Goal: Task Accomplishment & Management: Manage account settings

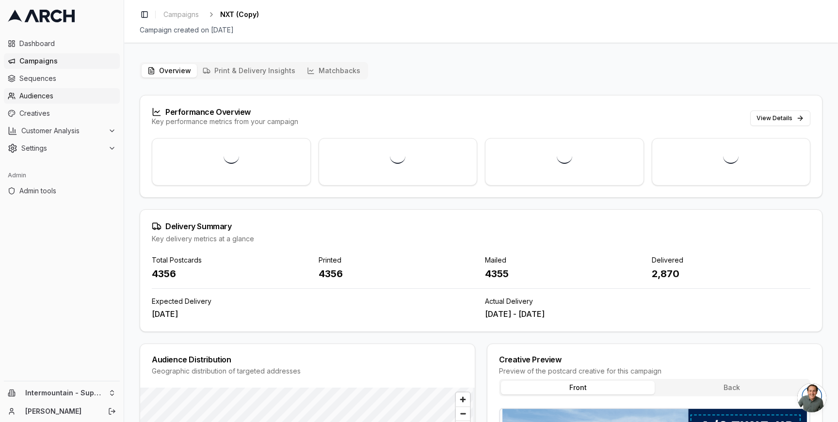
click at [54, 99] on span "Audiences" at bounding box center [67, 96] width 96 height 10
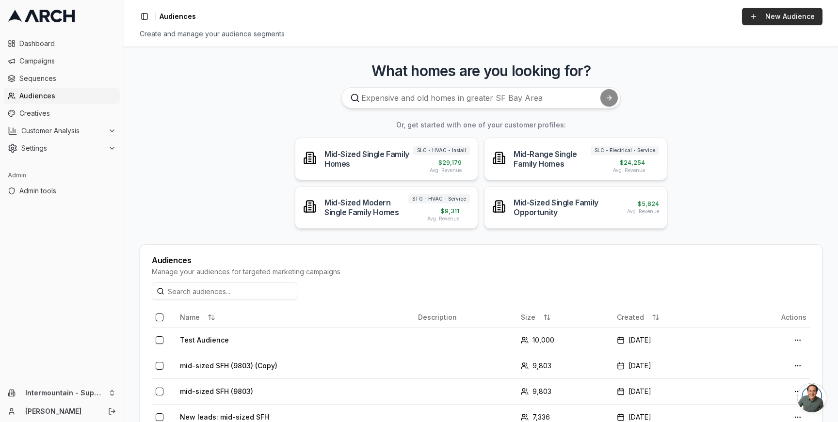
click at [752, 17] on link "New Audience" at bounding box center [782, 16] width 80 height 17
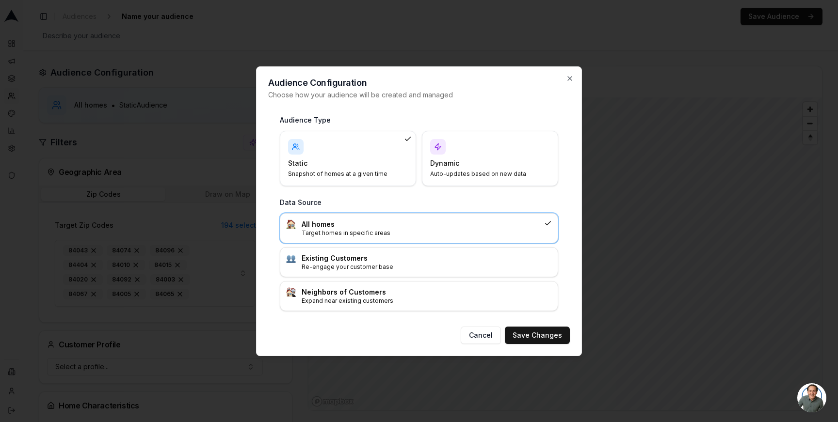
click at [476, 157] on div "Dynamic Auto-updates based on new data" at bounding box center [490, 158] width 120 height 39
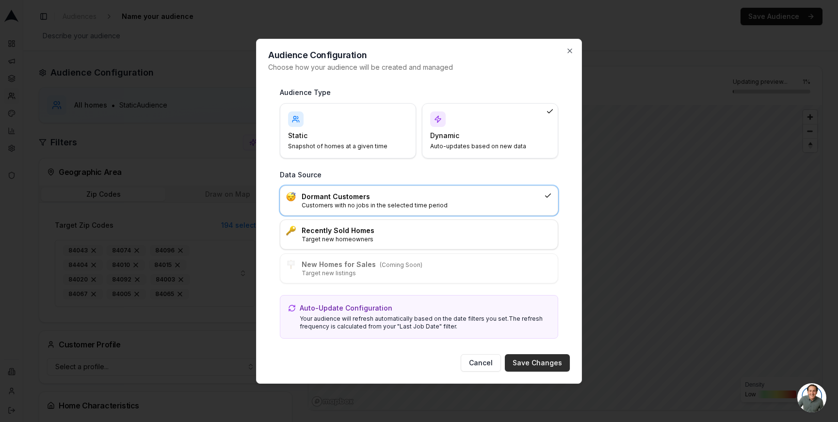
click at [541, 362] on button "Save Changes" at bounding box center [537, 362] width 65 height 17
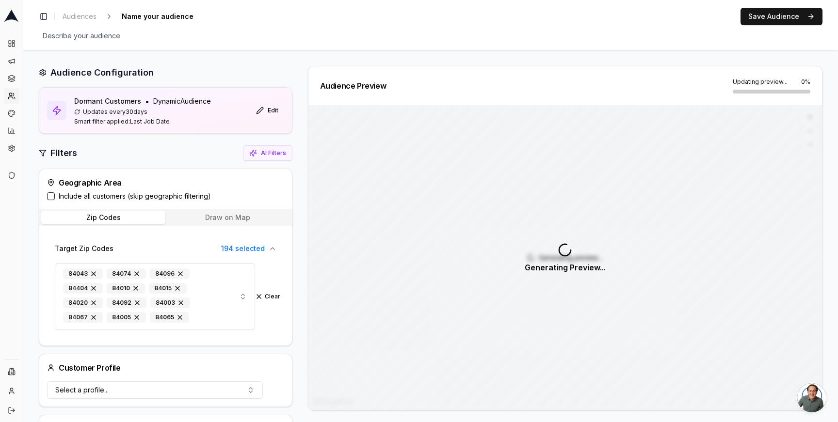
click at [85, 197] on label "Include all customers (skip geographic filtering)" at bounding box center [135, 197] width 152 height 10
click at [55, 197] on button "Include all customers (skip geographic filtering)" at bounding box center [51, 197] width 8 height 8
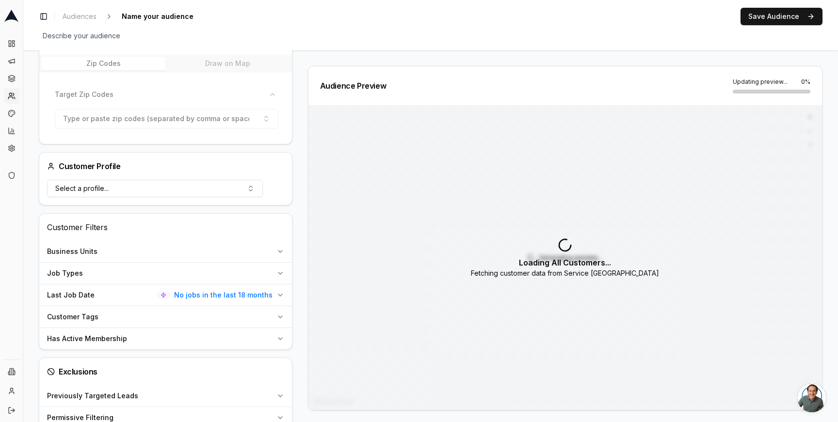
scroll to position [163, 0]
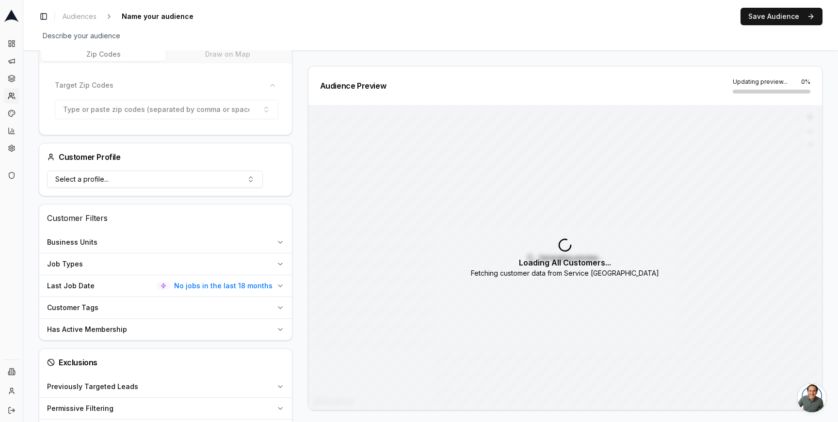
click at [259, 287] on span "No jobs in the last 18 months" at bounding box center [223, 286] width 98 height 10
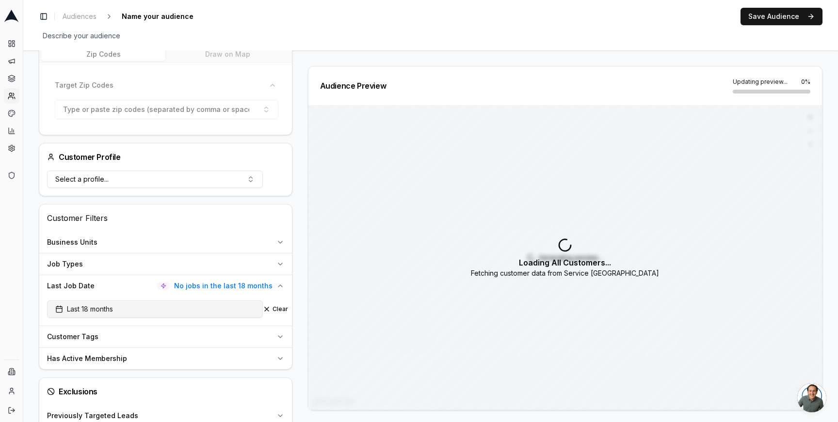
click at [56, 314] on span "Last 18 months" at bounding box center [84, 310] width 58 height 10
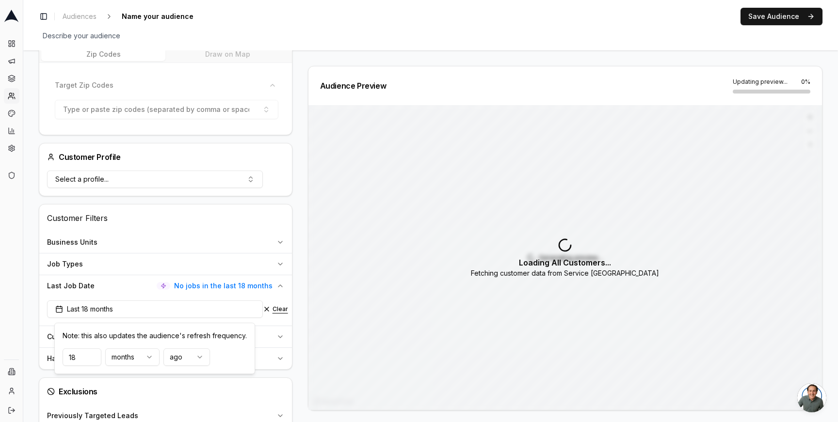
click at [283, 311] on button "Clear" at bounding box center [275, 309] width 25 height 8
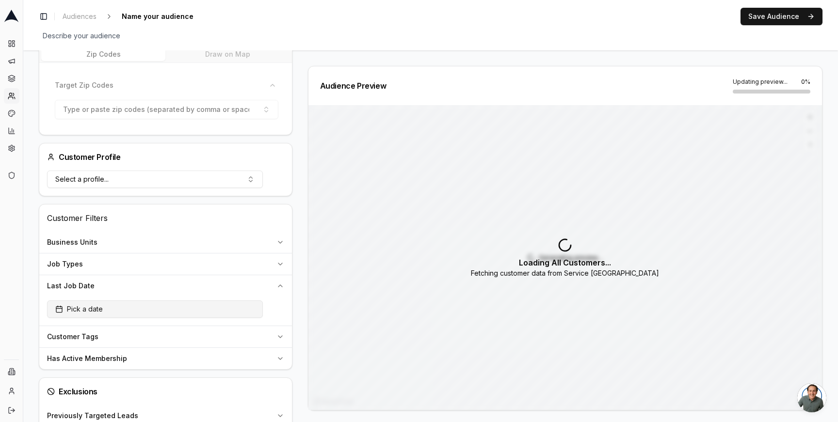
click at [68, 312] on span "Pick a date" at bounding box center [79, 310] width 48 height 10
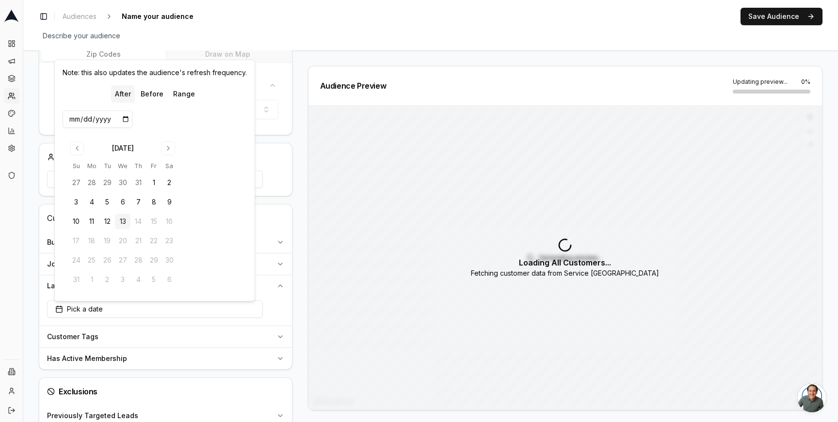
click at [297, 209] on div "Audience Configuration Dormant Customers • Dynamic Audience Updates every 30 da…" at bounding box center [169, 213] width 261 height 620
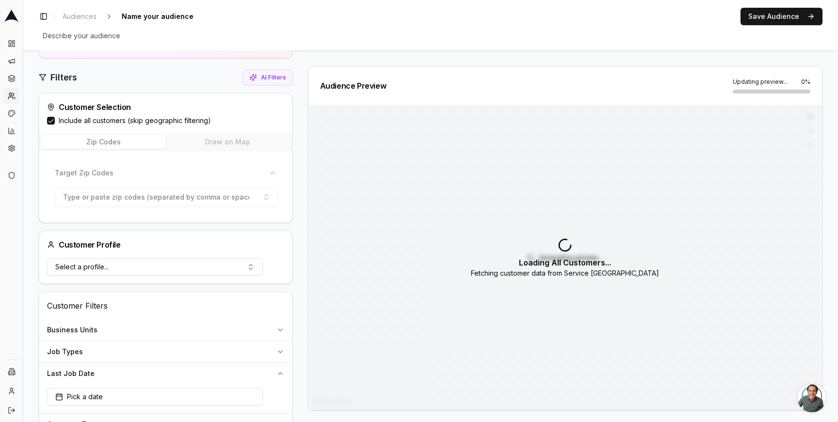
scroll to position [26, 0]
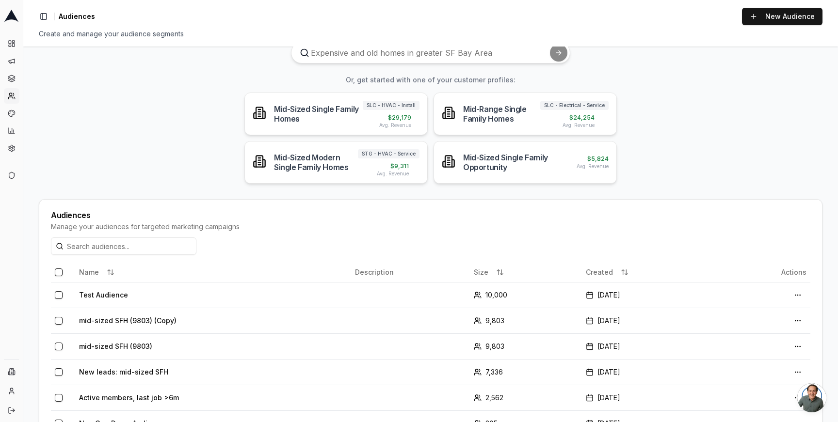
scroll to position [112, 0]
